Goal: Task Accomplishment & Management: Use online tool/utility

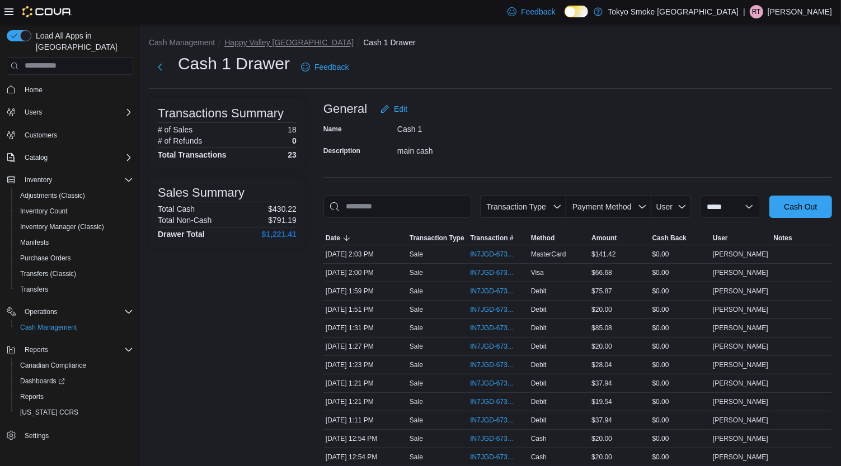
click at [280, 42] on button "Happy Valley [GEOGRAPHIC_DATA]" at bounding box center [288, 42] width 129 height 9
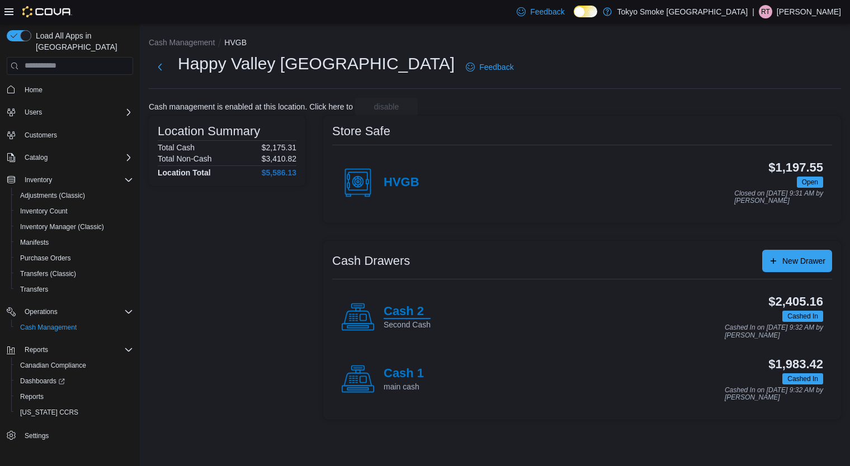
click at [402, 313] on h4 "Cash 2" at bounding box center [407, 312] width 47 height 15
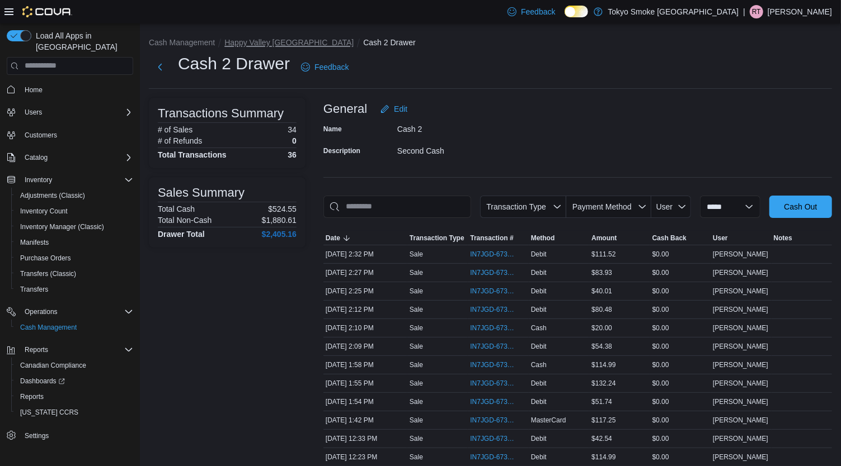
click at [271, 43] on button "Happy Valley [GEOGRAPHIC_DATA]" at bounding box center [288, 42] width 129 height 9
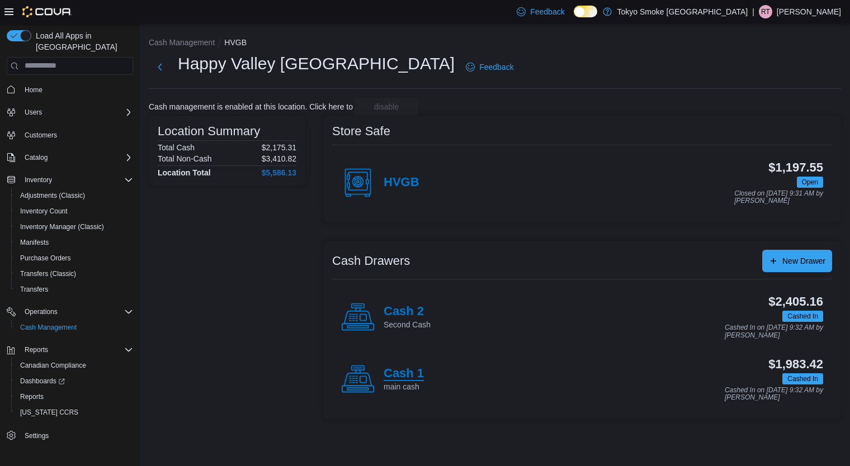
click at [395, 373] on h4 "Cash 1" at bounding box center [404, 374] width 40 height 15
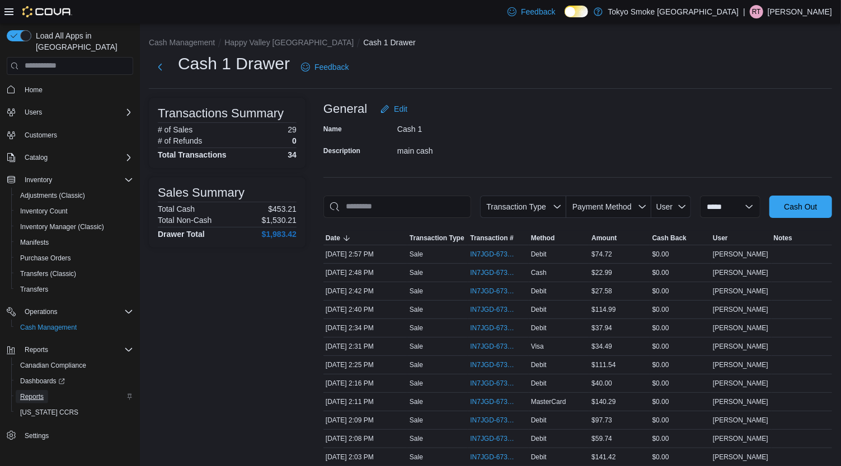
click at [34, 390] on span "Reports" at bounding box center [31, 396] width 23 height 13
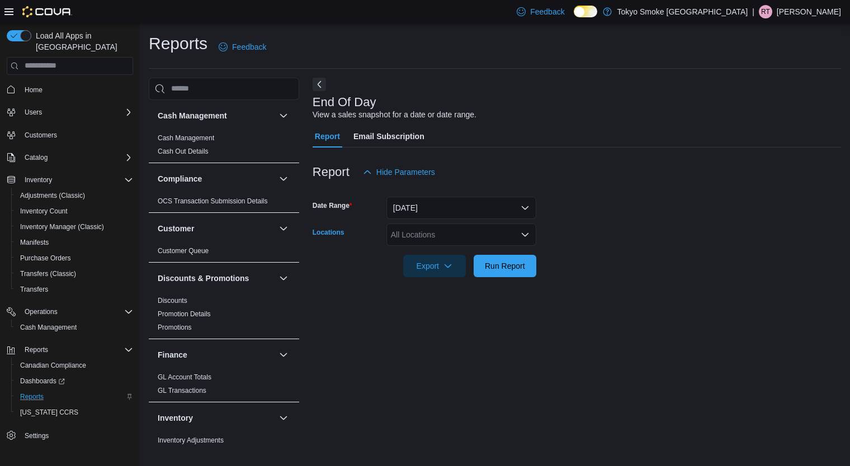
click at [464, 239] on div "All Locations" at bounding box center [462, 235] width 150 height 22
type input "***"
click at [463, 250] on span "Happy Valley [GEOGRAPHIC_DATA]" at bounding box center [480, 253] width 129 height 11
click at [676, 225] on form "Date Range [DATE] Locations [GEOGRAPHIC_DATA] [GEOGRAPHIC_DATA] Export Run Repo…" at bounding box center [577, 230] width 529 height 94
click at [514, 264] on span "Run Report" at bounding box center [505, 265] width 40 height 11
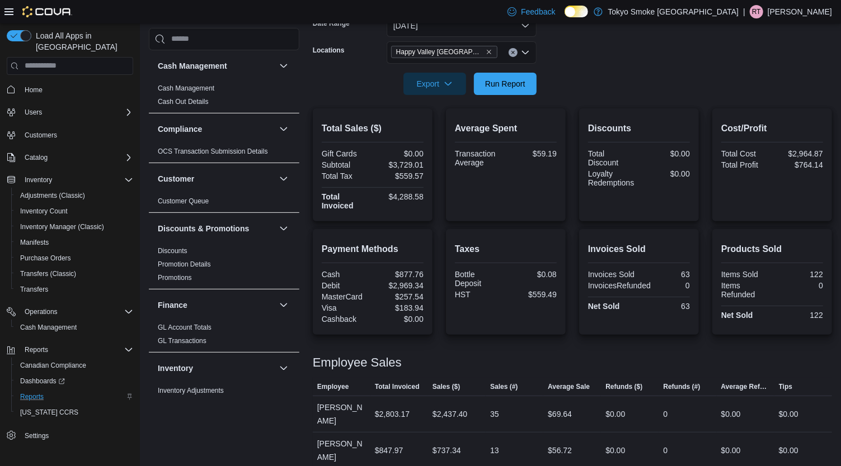
scroll to position [202, 0]
